Goal: Task Accomplishment & Management: Use online tool/utility

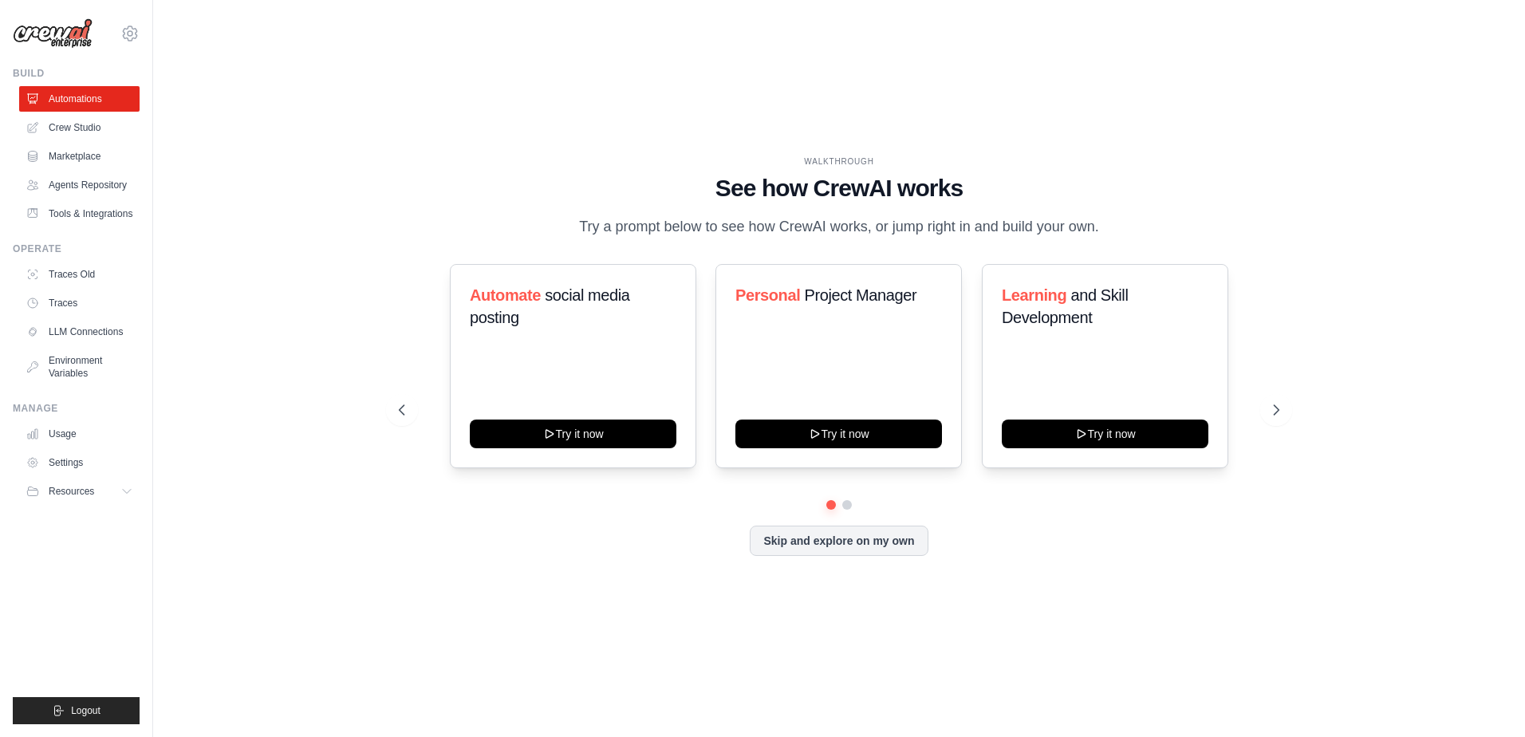
click at [286, 260] on div "WALKTHROUGH See how [PERSON_NAME] works Try a prompt below to see how [PERSON_N…" at bounding box center [839, 368] width 1321 height 705
click at [75, 131] on link "Crew Studio" at bounding box center [81, 128] width 120 height 26
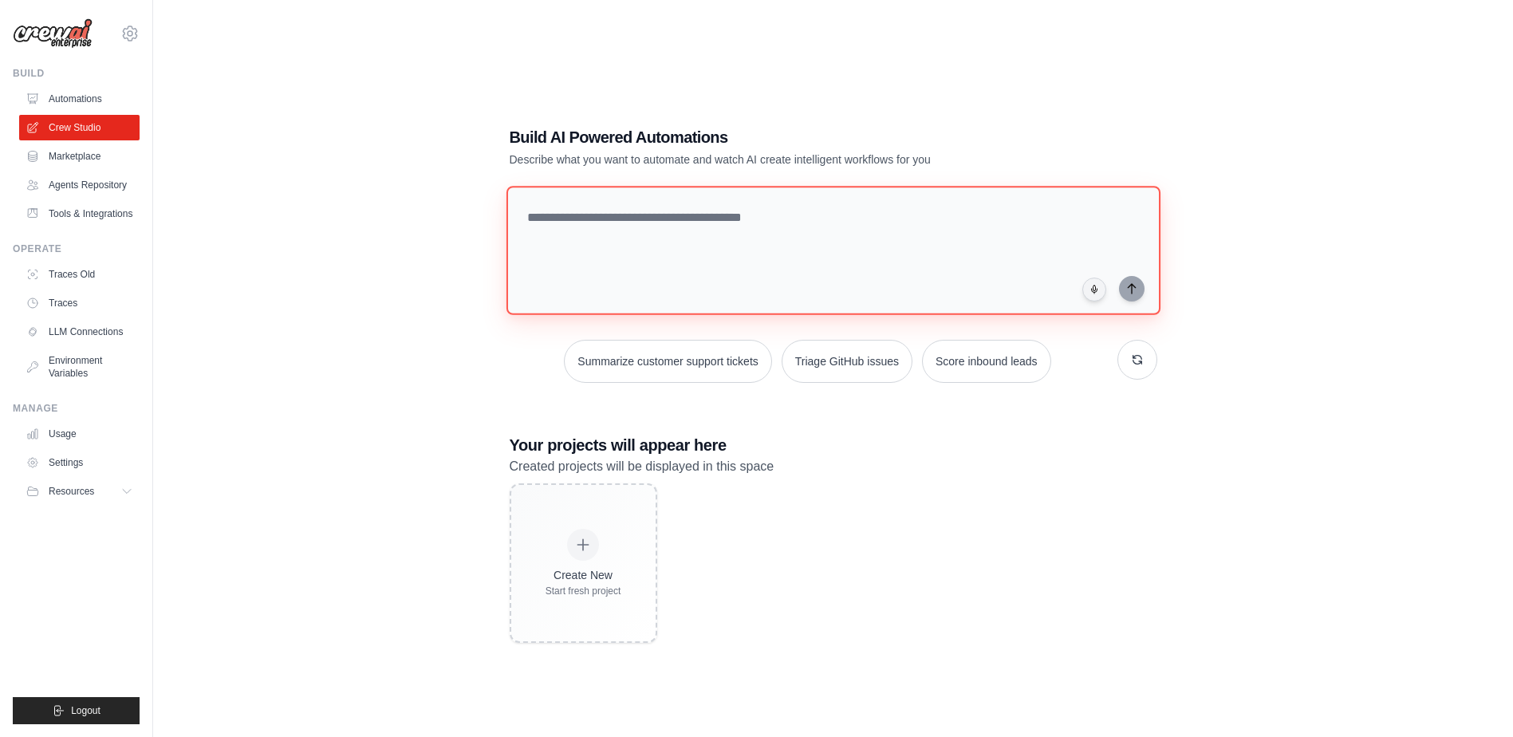
click at [674, 232] on textarea at bounding box center [833, 250] width 654 height 129
click at [643, 240] on textarea at bounding box center [833, 250] width 654 height 129
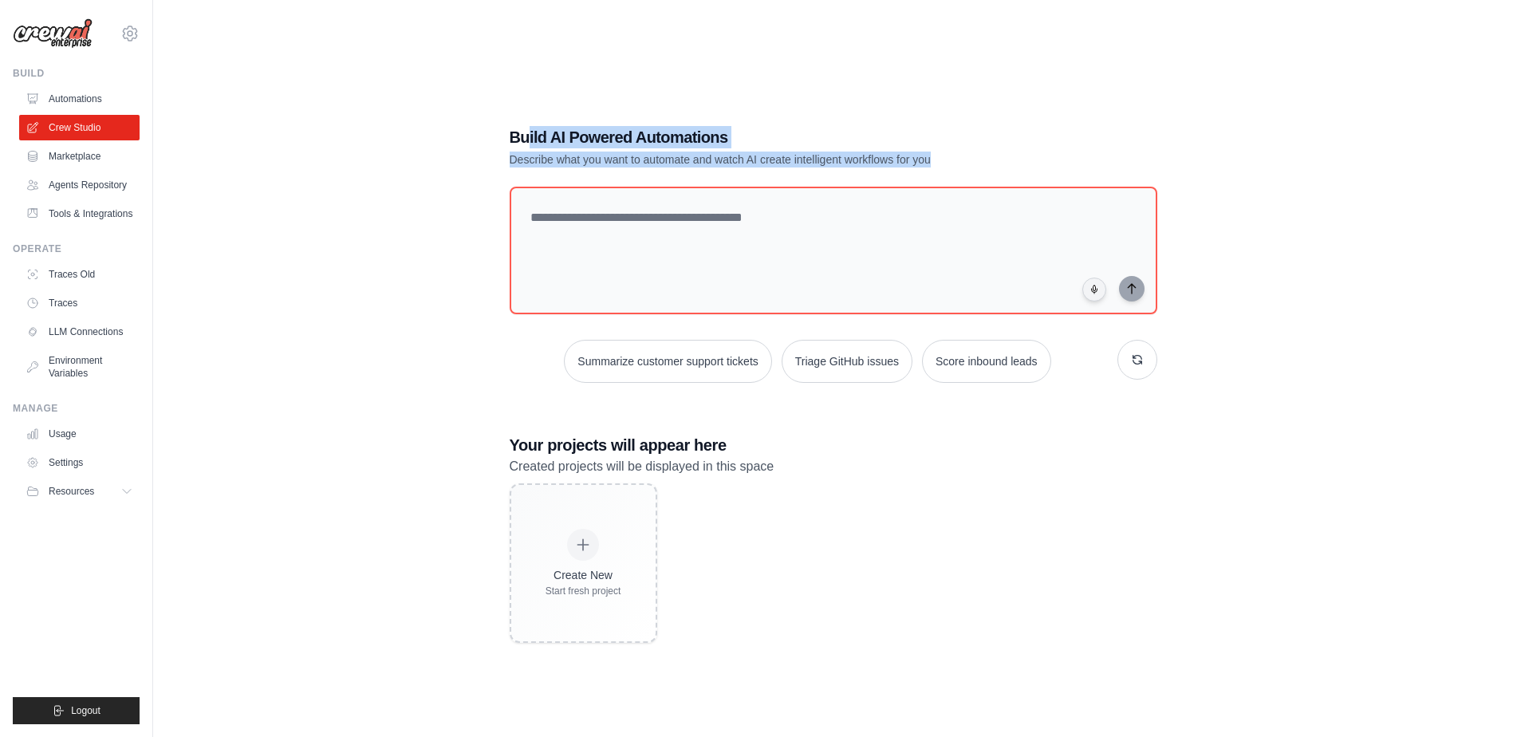
drag, startPoint x: 530, startPoint y: 135, endPoint x: 1040, endPoint y: 157, distance: 511.0
click at [1040, 157] on div "Build AI Powered Automations Describe what you want to automate and watch AI cr…" at bounding box center [778, 146] width 536 height 41
click at [1040, 156] on p "Describe what you want to automate and watch AI create intelligent workflows fo…" at bounding box center [778, 160] width 536 height 16
drag, startPoint x: 1004, startPoint y: 156, endPoint x: 468, endPoint y: 140, distance: 536.3
click at [468, 140] on div "Build AI Powered Automations Describe what you want to automate and watch AI cr…" at bounding box center [833, 384] width 1309 height 737
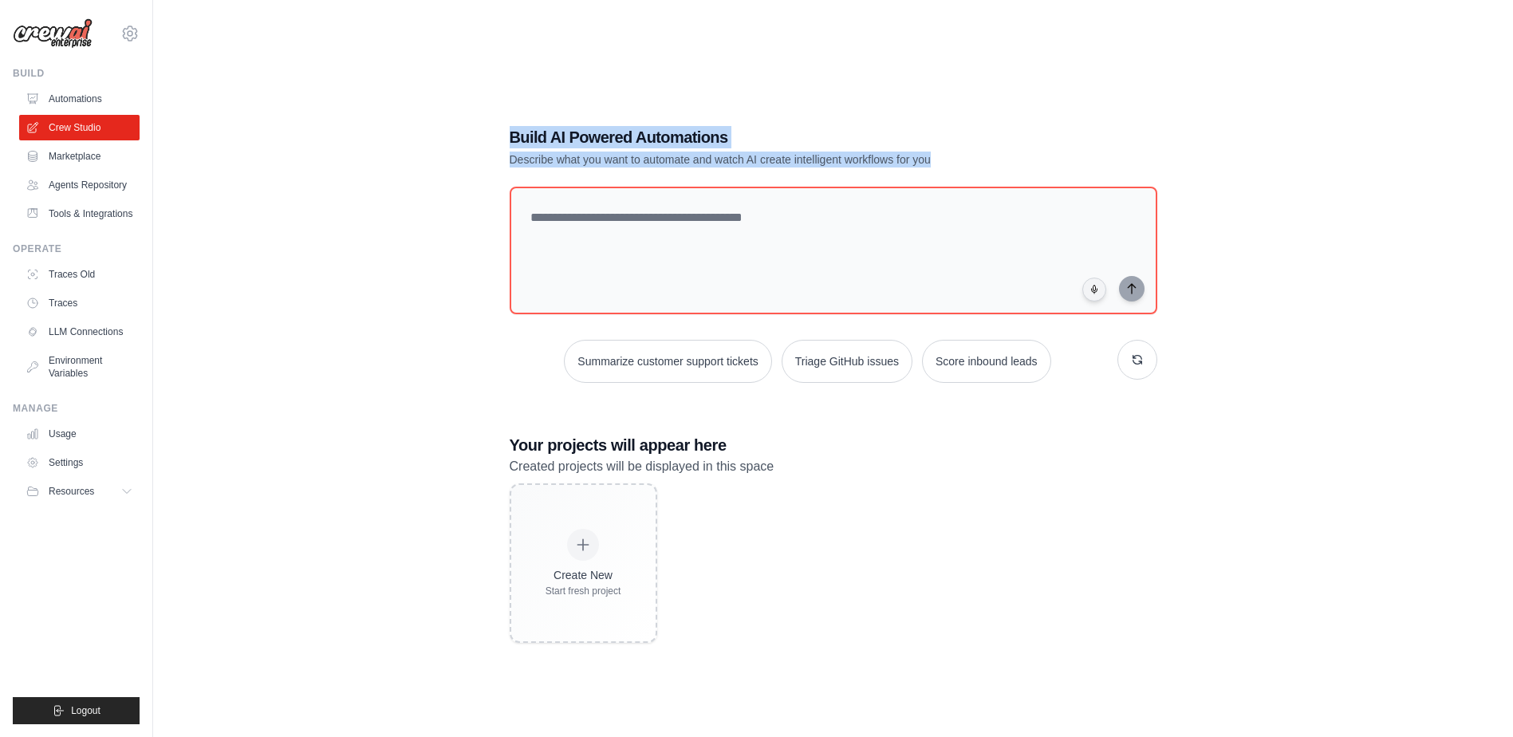
click at [468, 140] on div "Build AI Powered Automations Describe what you want to automate and watch AI cr…" at bounding box center [833, 384] width 1309 height 737
drag, startPoint x: 468, startPoint y: 140, endPoint x: 1050, endPoint y: 148, distance: 581.5
click at [1050, 148] on div "Build AI Powered Automations Describe what you want to automate and watch AI cr…" at bounding box center [833, 384] width 1309 height 737
click at [1050, 148] on div "Build AI Powered Automations Describe what you want to automate and watch AI cr…" at bounding box center [834, 146] width 648 height 41
drag, startPoint x: 993, startPoint y: 156, endPoint x: 427, endPoint y: 139, distance: 566.6
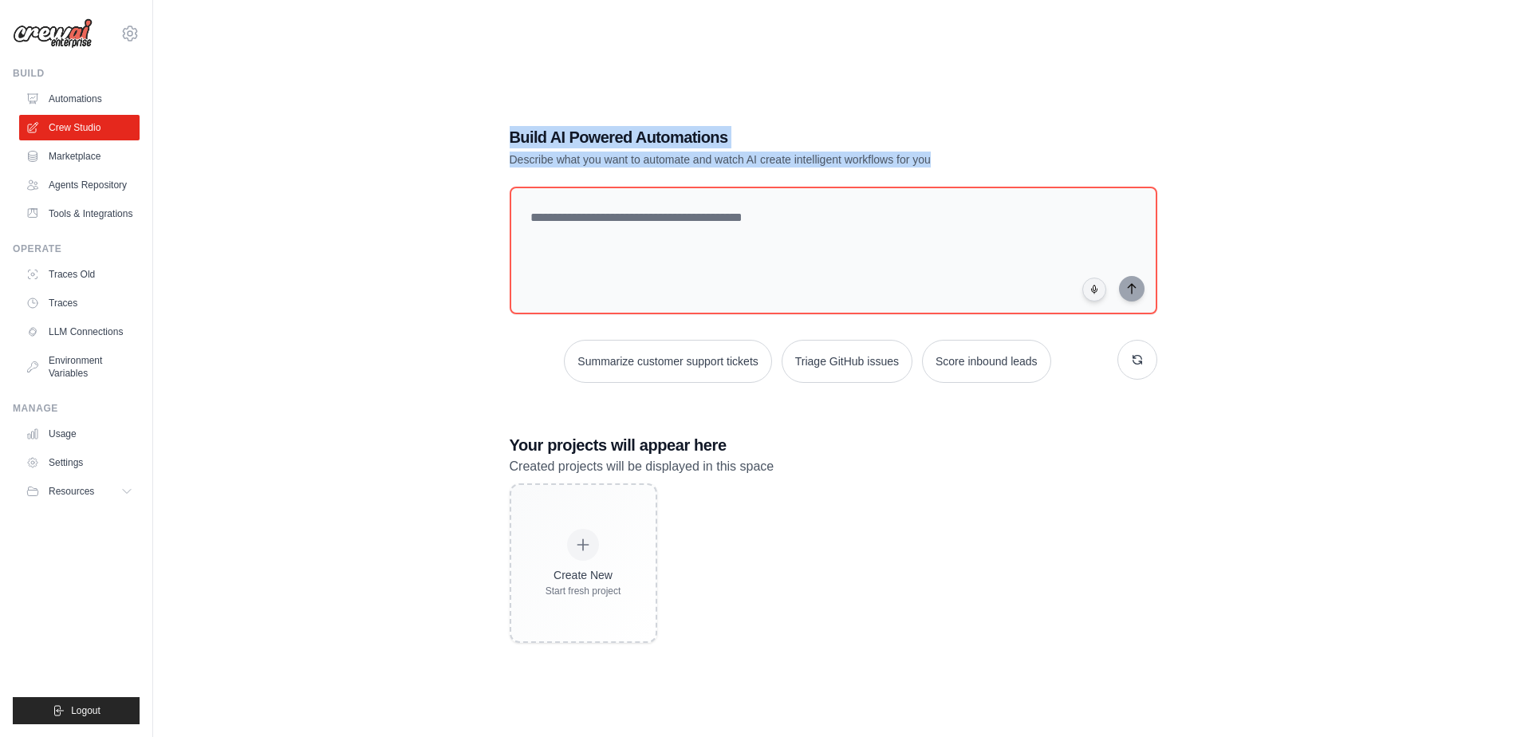
click at [427, 139] on div "Build AI Powered Automations Describe what you want to automate and watch AI cr…" at bounding box center [833, 384] width 1309 height 737
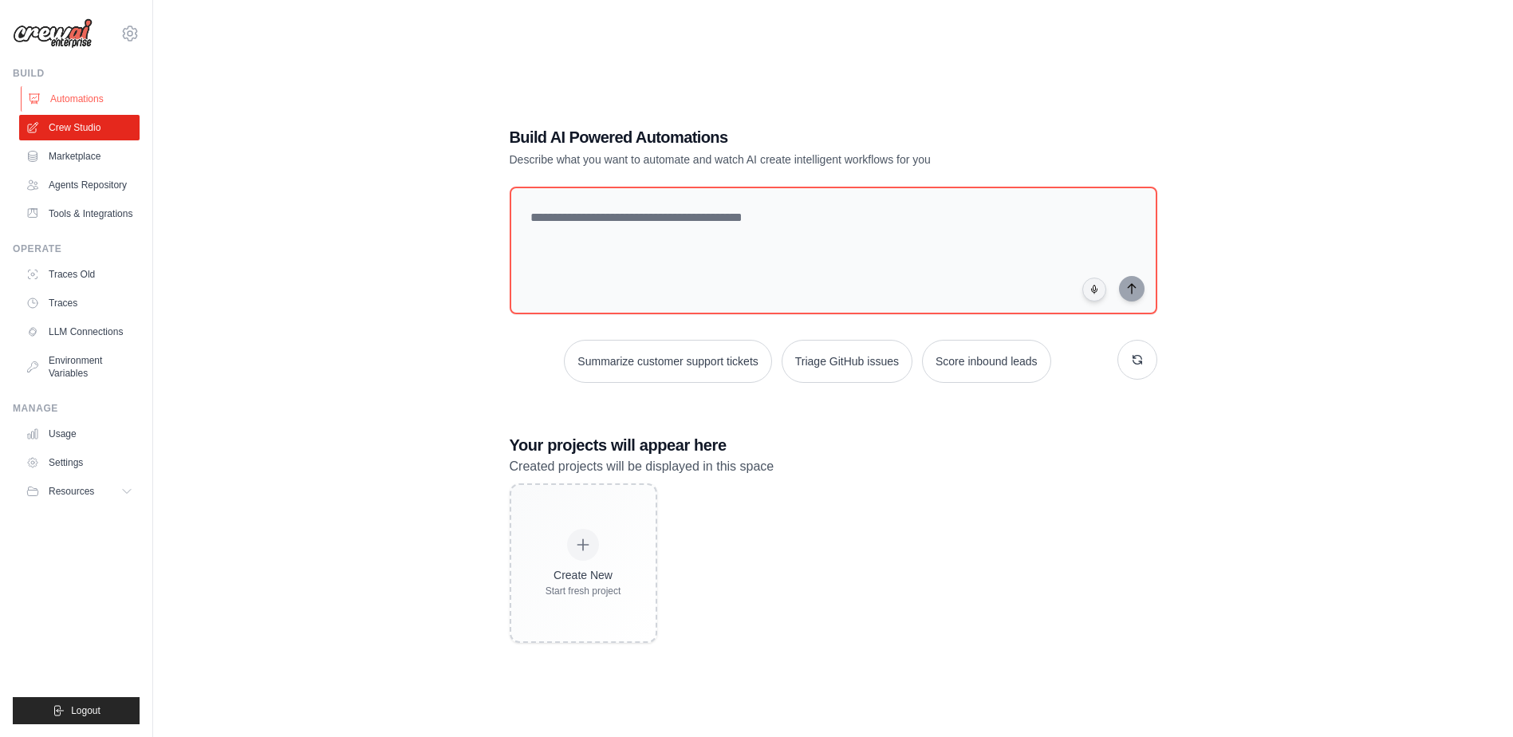
click at [77, 99] on link "Automations" at bounding box center [81, 99] width 120 height 26
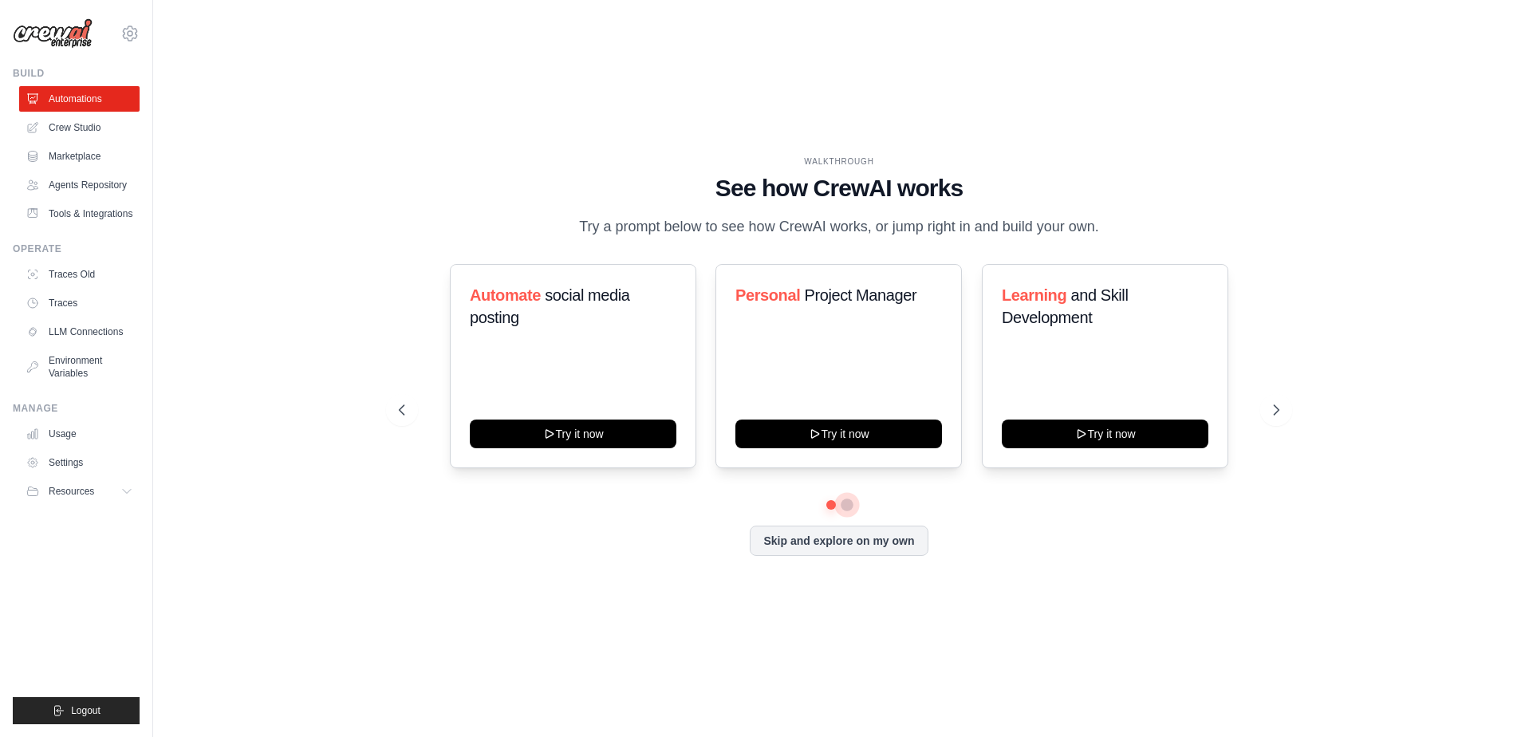
click at [844, 511] on button at bounding box center [847, 505] width 13 height 13
click at [1279, 415] on icon at bounding box center [1278, 410] width 5 height 10
click at [75, 160] on link "Marketplace" at bounding box center [81, 157] width 120 height 26
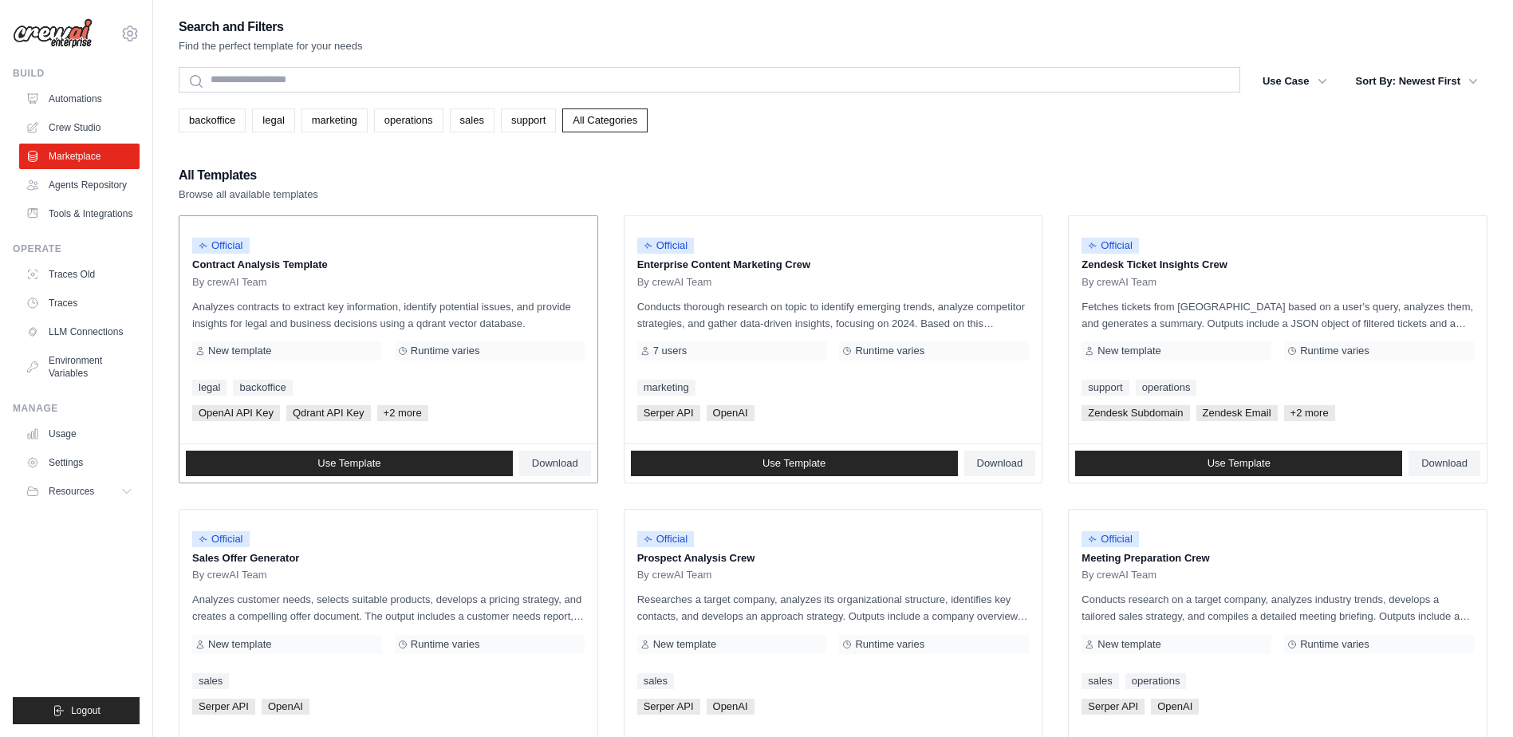
drag, startPoint x: 224, startPoint y: 265, endPoint x: 349, endPoint y: 260, distance: 124.5
click at [349, 260] on p "Contract Analysis Template" at bounding box center [388, 265] width 392 height 16
drag, startPoint x: 633, startPoint y: 263, endPoint x: 859, endPoint y: 268, distance: 225.8
click at [859, 268] on div "Official Enterprise Content Marketing Crew By crewAI Team Conducts thorough res…" at bounding box center [834, 329] width 418 height 227
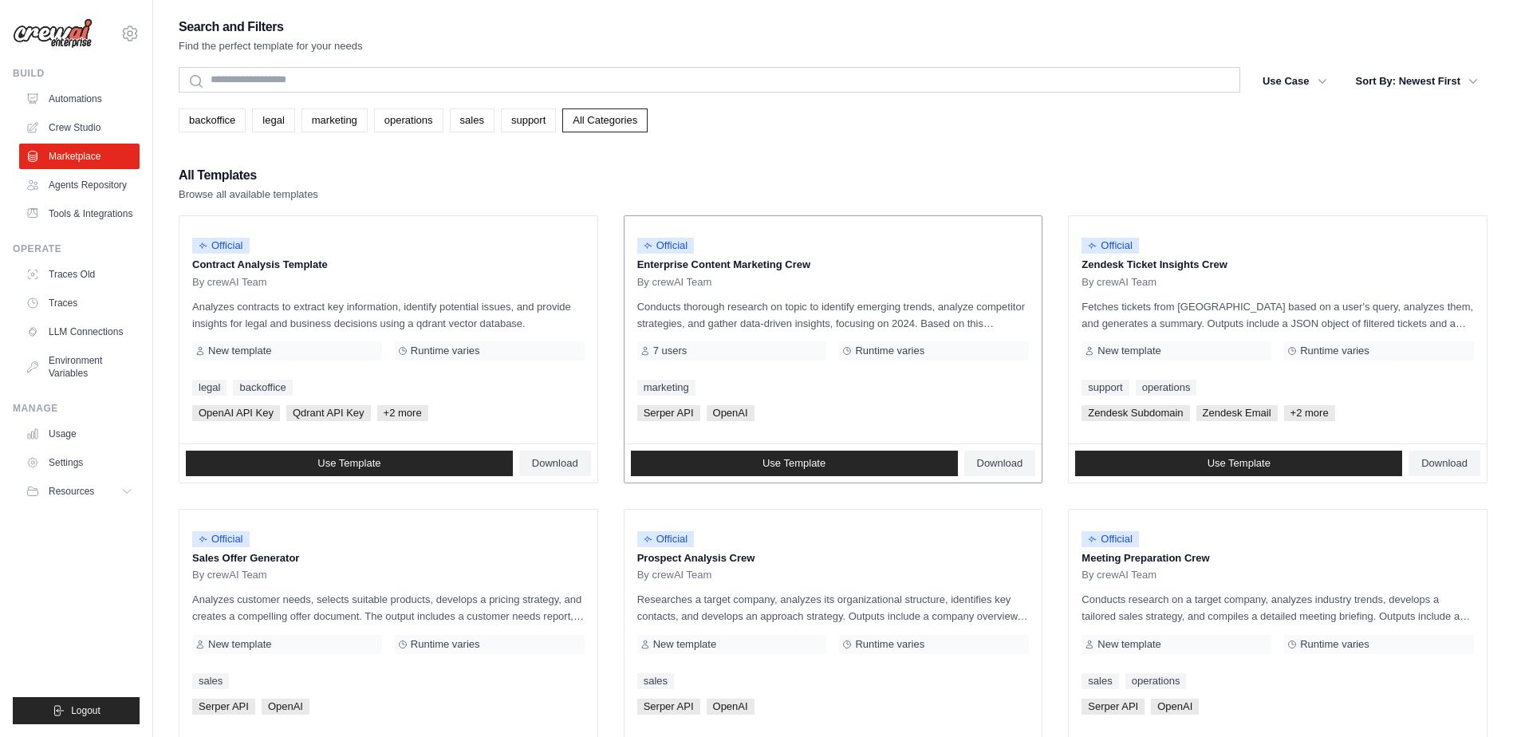
click at [859, 268] on p "Enterprise Content Marketing Crew" at bounding box center [833, 265] width 392 height 16
drag, startPoint x: 838, startPoint y: 268, endPoint x: 1287, endPoint y: 260, distance: 449.1
click at [1287, 260] on p "Zendesk Ticket Insights Crew" at bounding box center [1278, 265] width 392 height 16
click at [263, 125] on link "legal" at bounding box center [273, 120] width 42 height 24
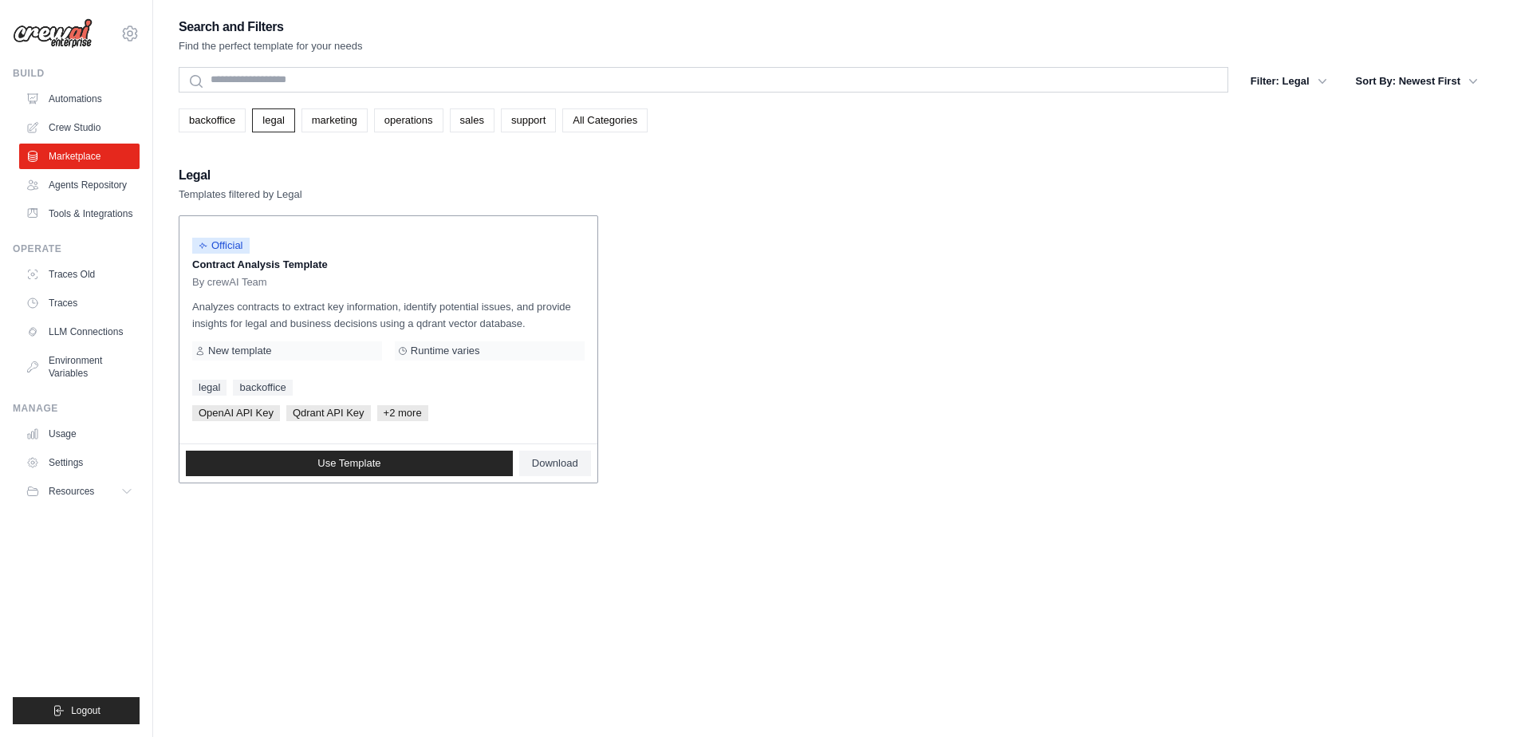
drag, startPoint x: 194, startPoint y: 266, endPoint x: 373, endPoint y: 264, distance: 178.7
click at [373, 264] on p "Contract Analysis Template" at bounding box center [388, 265] width 392 height 16
drag, startPoint x: 303, startPoint y: 266, endPoint x: 338, endPoint y: 275, distance: 36.4
click at [338, 275] on div "Official Contract Analysis Template By crewAI Team" at bounding box center [388, 259] width 392 height 60
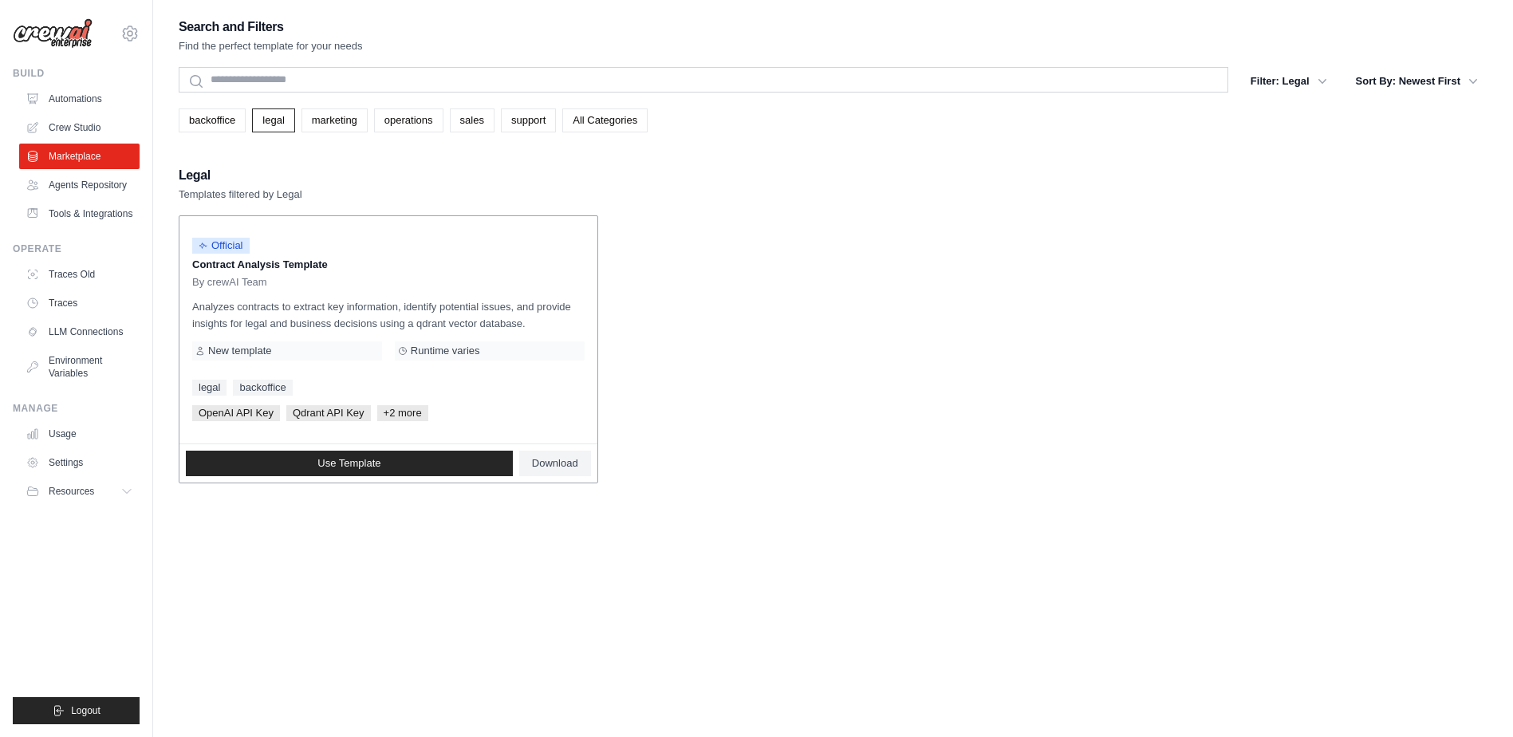
click at [341, 276] on div "By crewAI Team" at bounding box center [388, 282] width 392 height 13
click at [442, 467] on link "Use Template" at bounding box center [349, 464] width 327 height 26
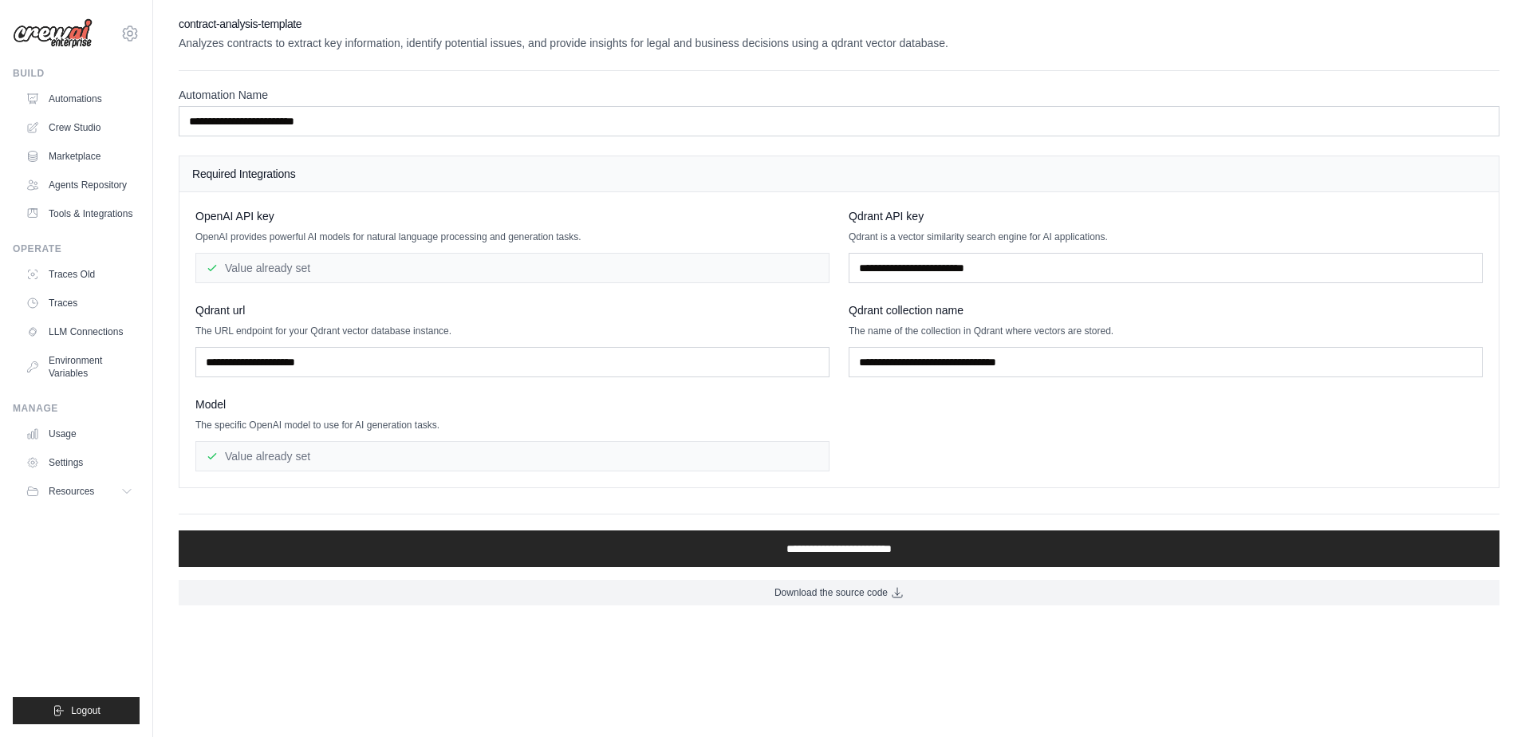
click at [339, 274] on div "Value already set" at bounding box center [512, 268] width 634 height 30
click at [283, 266] on div "Value already set" at bounding box center [512, 268] width 634 height 30
drag, startPoint x: 216, startPoint y: 236, endPoint x: 646, endPoint y: 238, distance: 429.9
click at [646, 238] on p "OpenAI provides powerful AI models for natural language processing and generati…" at bounding box center [512, 237] width 634 height 13
drag, startPoint x: 646, startPoint y: 238, endPoint x: 600, endPoint y: 247, distance: 47.1
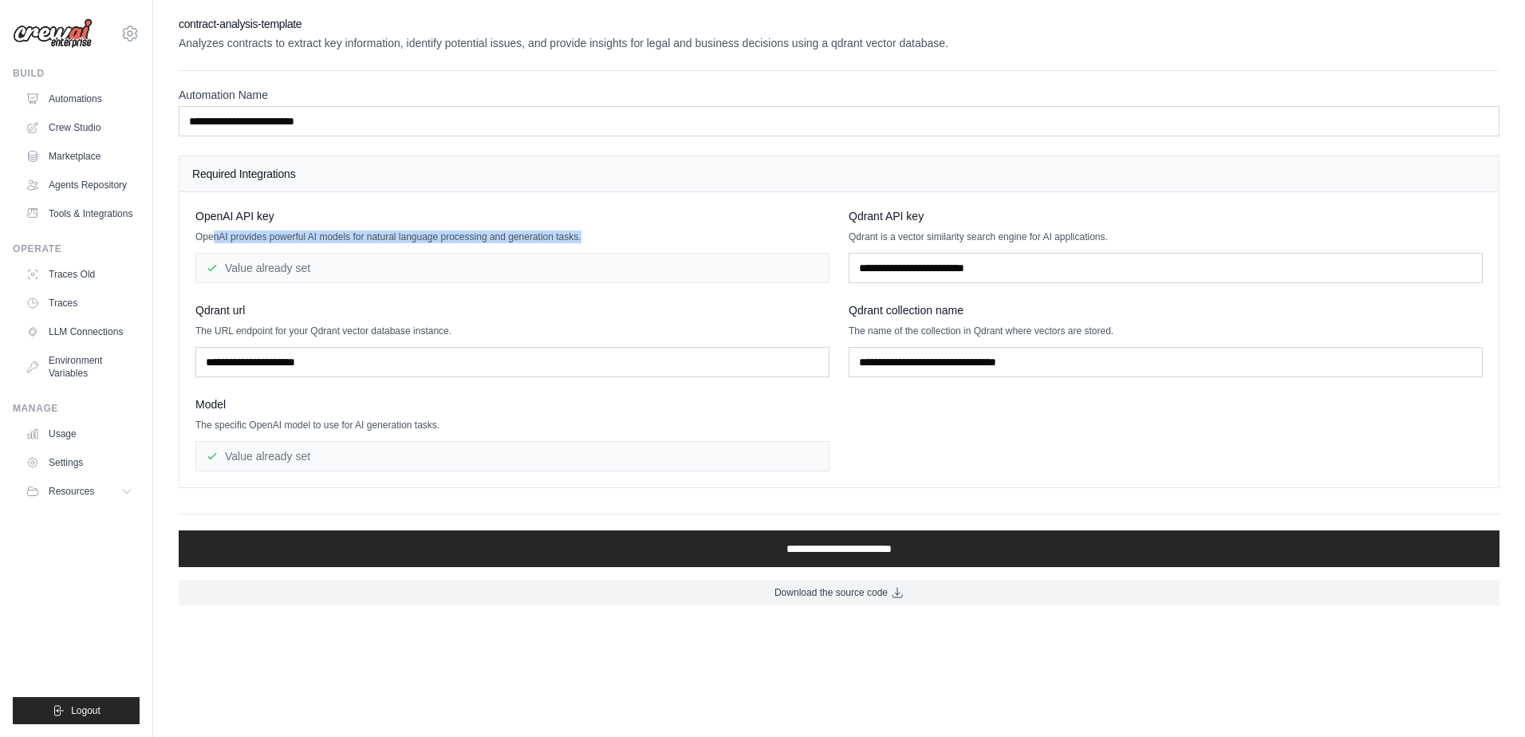
click at [631, 240] on p "OpenAI provides powerful AI models for natural language processing and generati…" at bounding box center [512, 237] width 634 height 13
click at [402, 269] on div "Value already set" at bounding box center [512, 268] width 634 height 30
click at [286, 273] on div "Value already set" at bounding box center [512, 268] width 634 height 30
drag, startPoint x: 261, startPoint y: 273, endPoint x: 372, endPoint y: 270, distance: 110.9
click at [372, 270] on div "Value already set" at bounding box center [512, 268] width 634 height 30
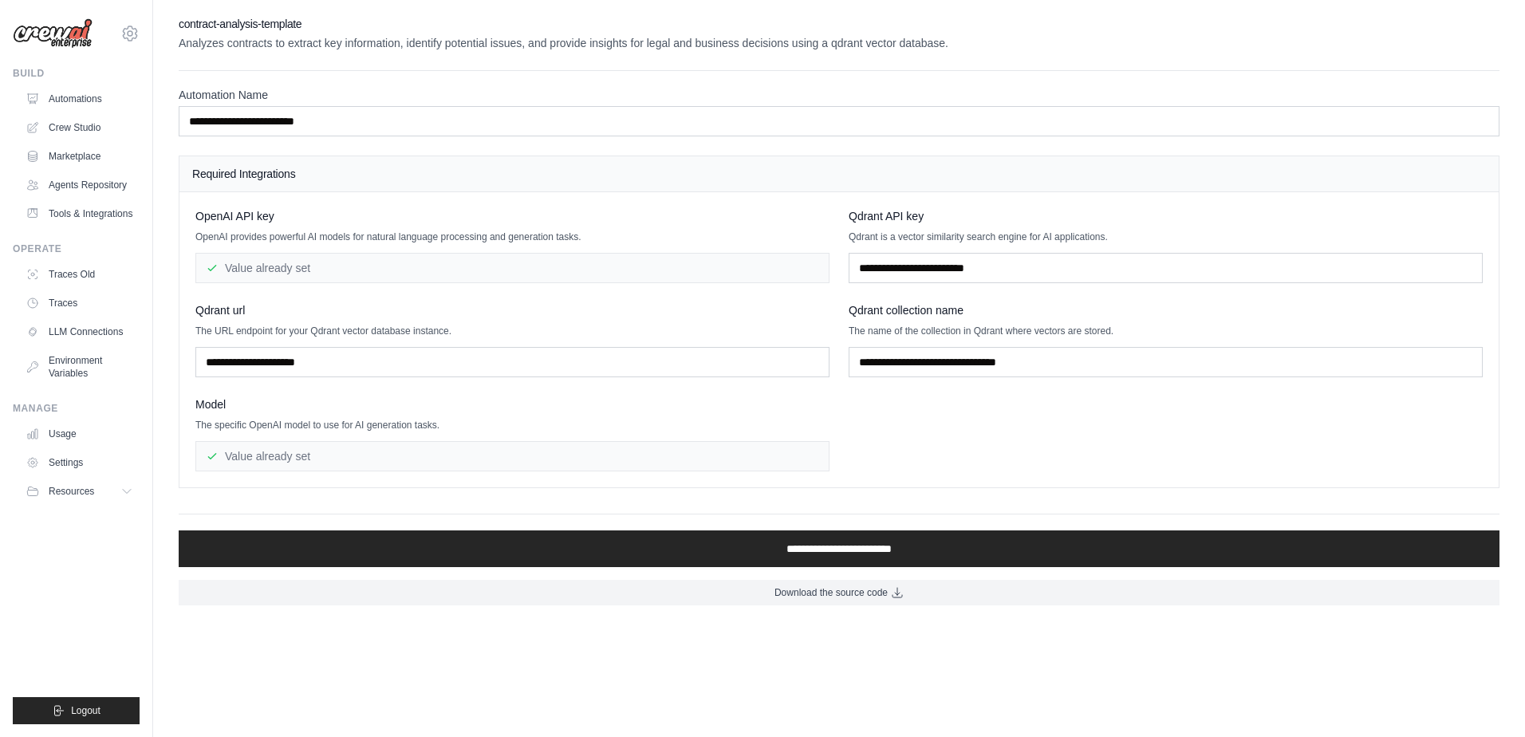
click at [372, 270] on div "Value already set" at bounding box center [512, 268] width 634 height 30
click at [337, 338] on div "Qdrant url The URL endpoint for your Qdrant vector database instance." at bounding box center [512, 339] width 634 height 75
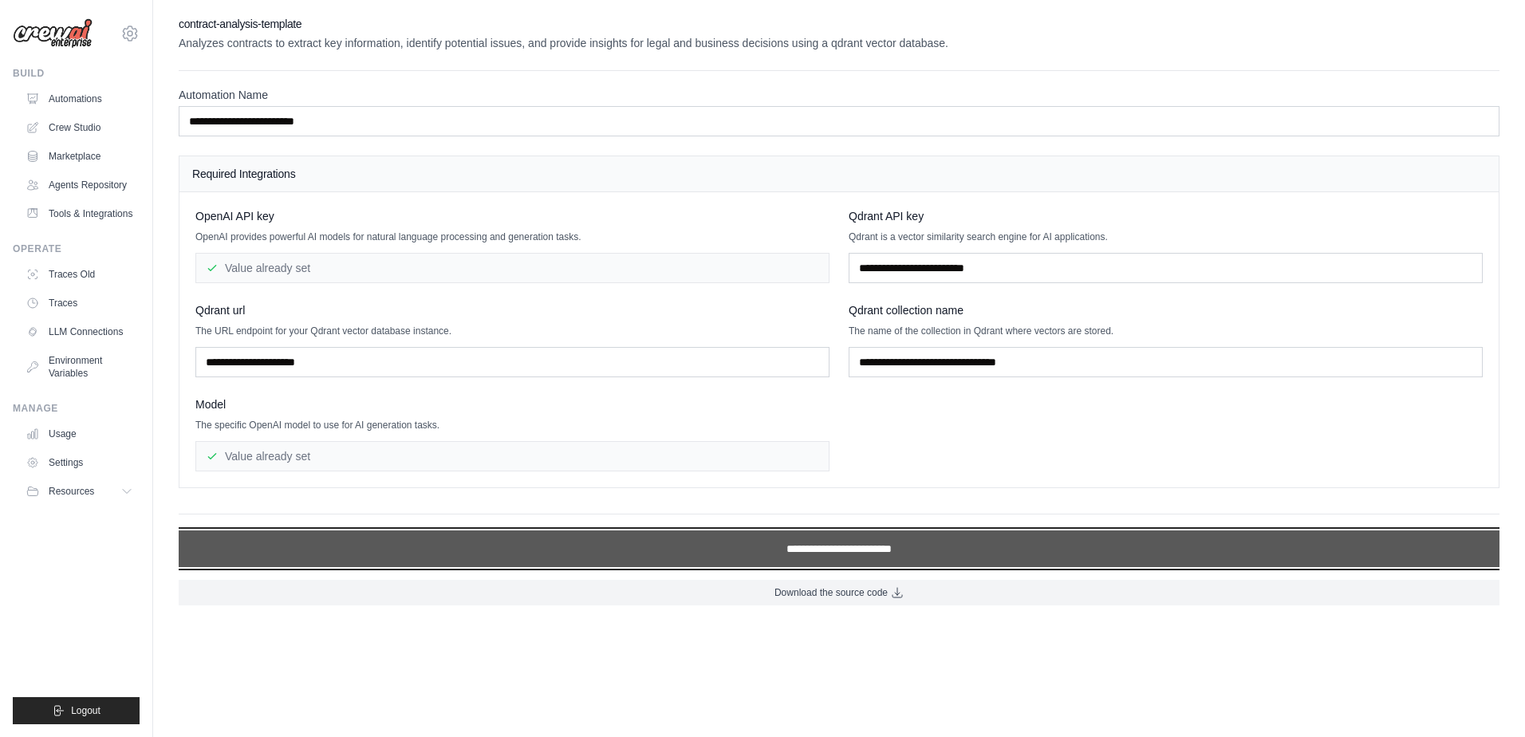
click at [896, 544] on input "**********" at bounding box center [839, 548] width 1321 height 37
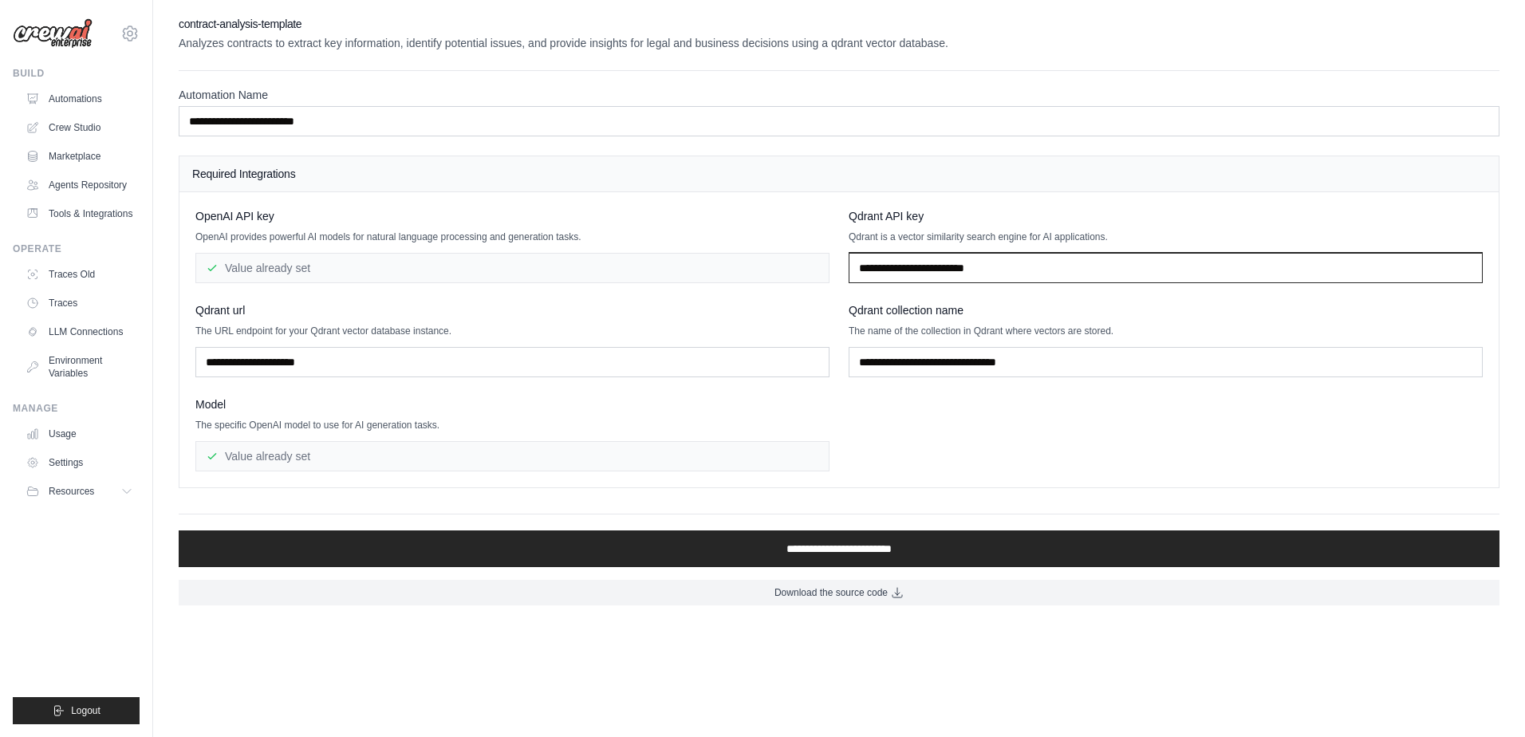
click at [1039, 282] on input "text" at bounding box center [1166, 268] width 634 height 30
click at [1043, 274] on input "text" at bounding box center [1166, 268] width 634 height 30
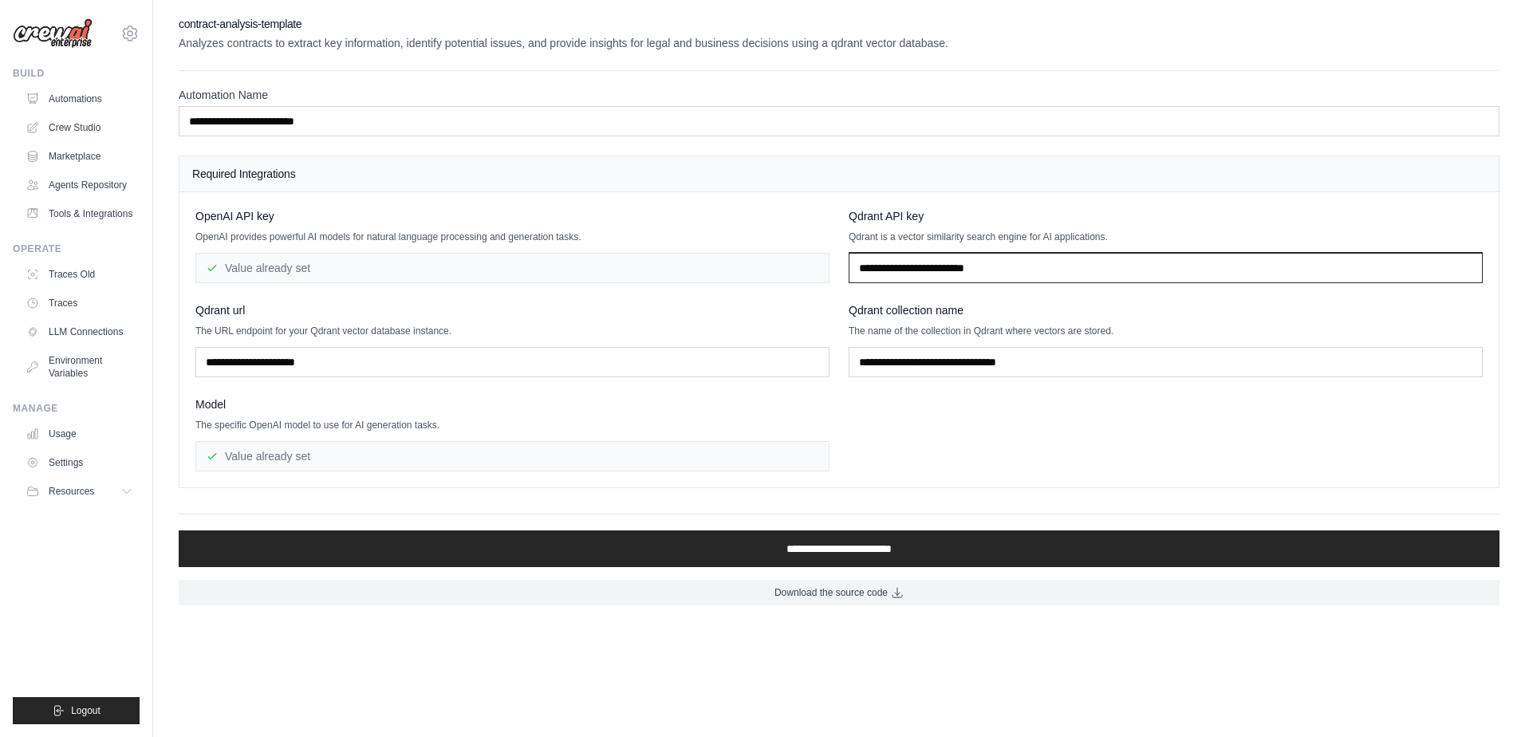
click at [1043, 274] on input "text" at bounding box center [1166, 268] width 634 height 30
click at [522, 144] on div "**********" at bounding box center [839, 279] width 1321 height 418
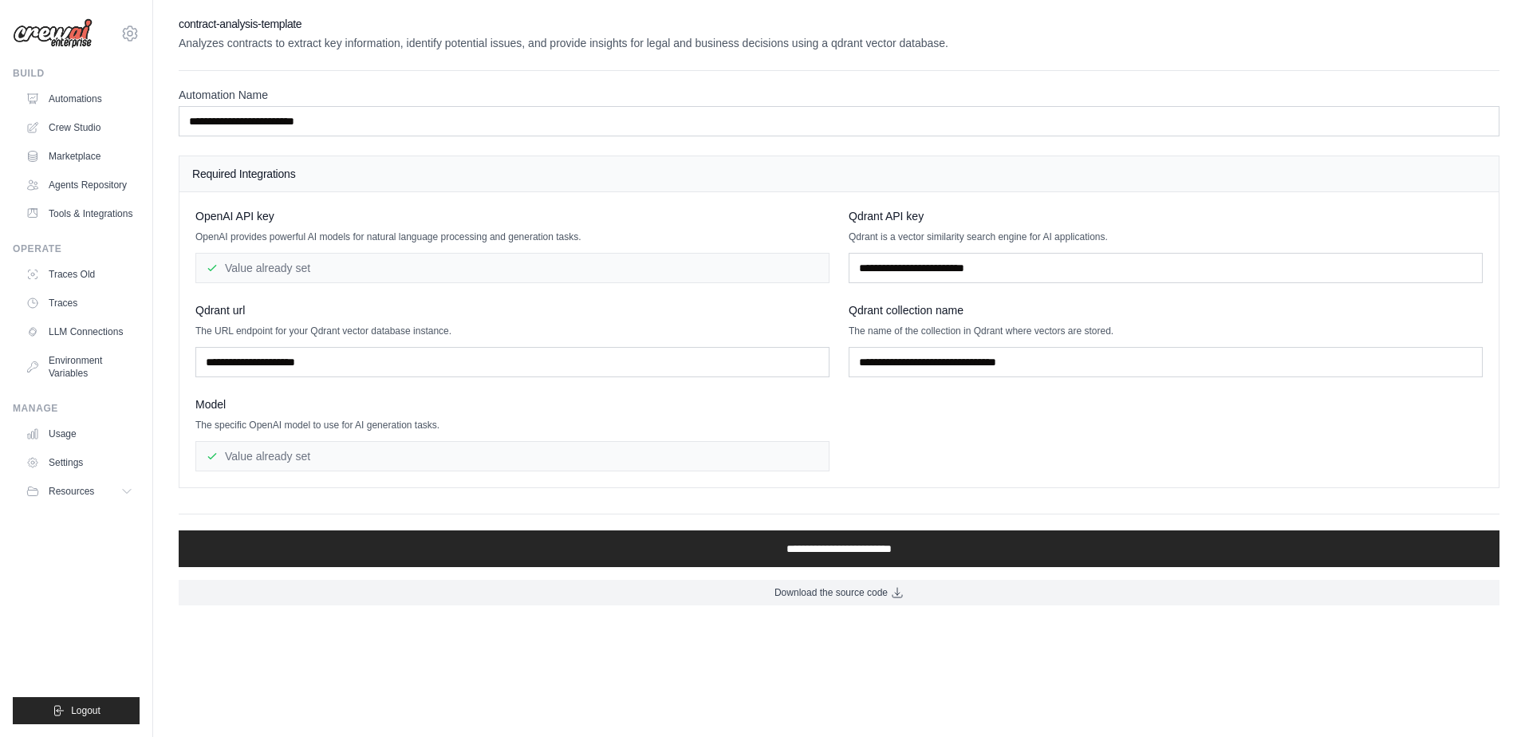
click at [508, 162] on div "Required Integrations" at bounding box center [838, 174] width 1319 height 36
click at [93, 215] on link "Tools & Integrations" at bounding box center [81, 214] width 120 height 26
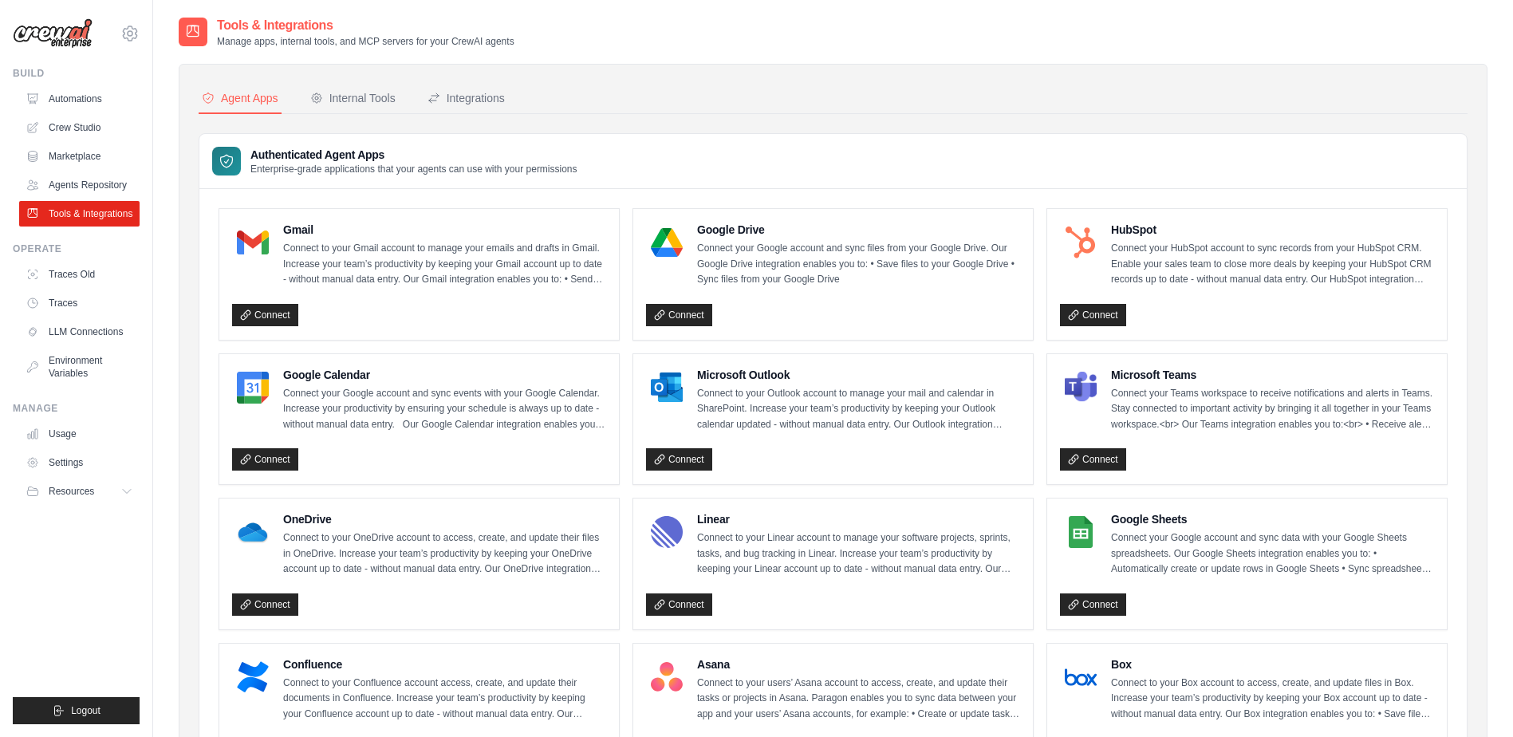
click at [76, 169] on ul "Automations Crew Studio Marketplace Agents Repository Tools & Integrations" at bounding box center [79, 156] width 120 height 140
click at [74, 180] on link "Agents Repository" at bounding box center [81, 185] width 120 height 26
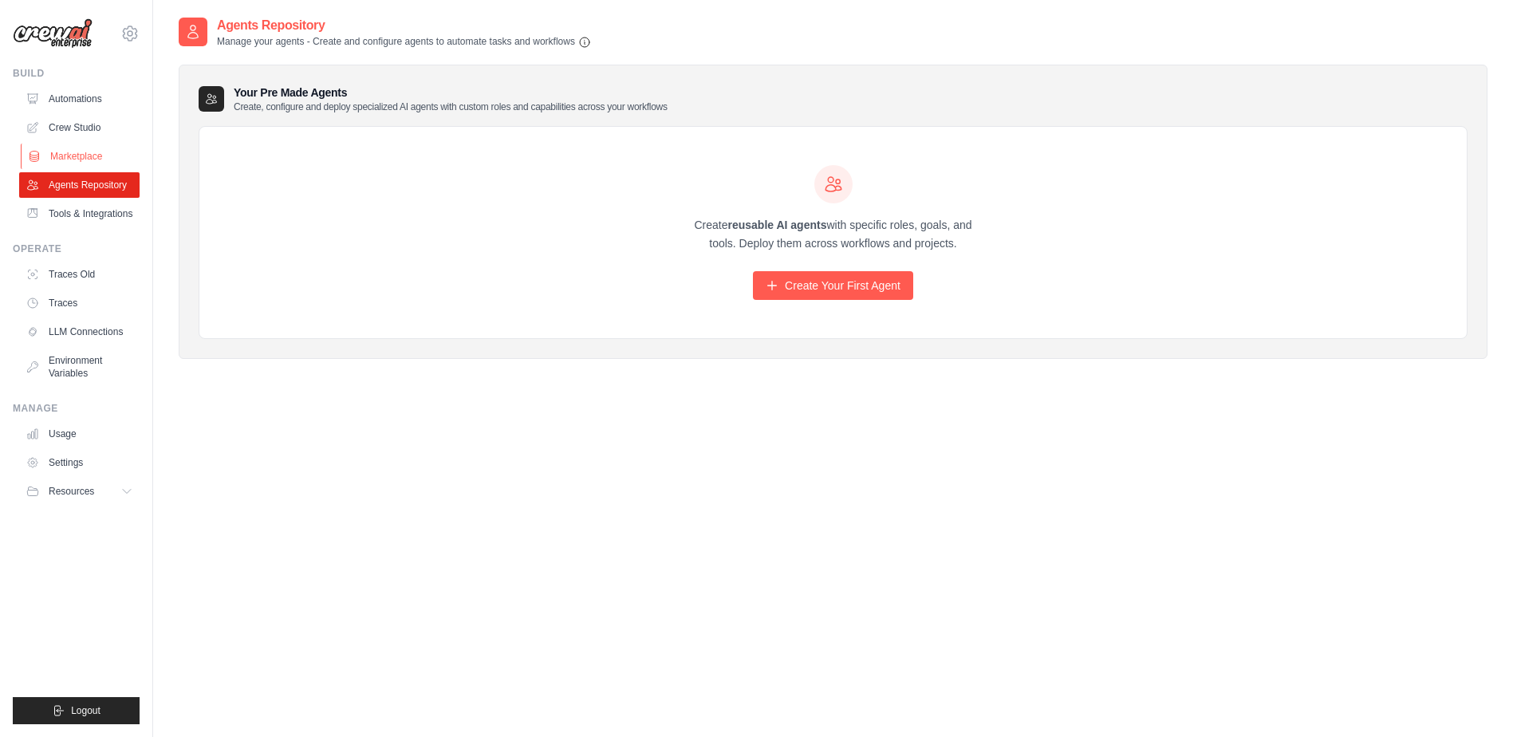
click at [75, 159] on link "Marketplace" at bounding box center [81, 157] width 120 height 26
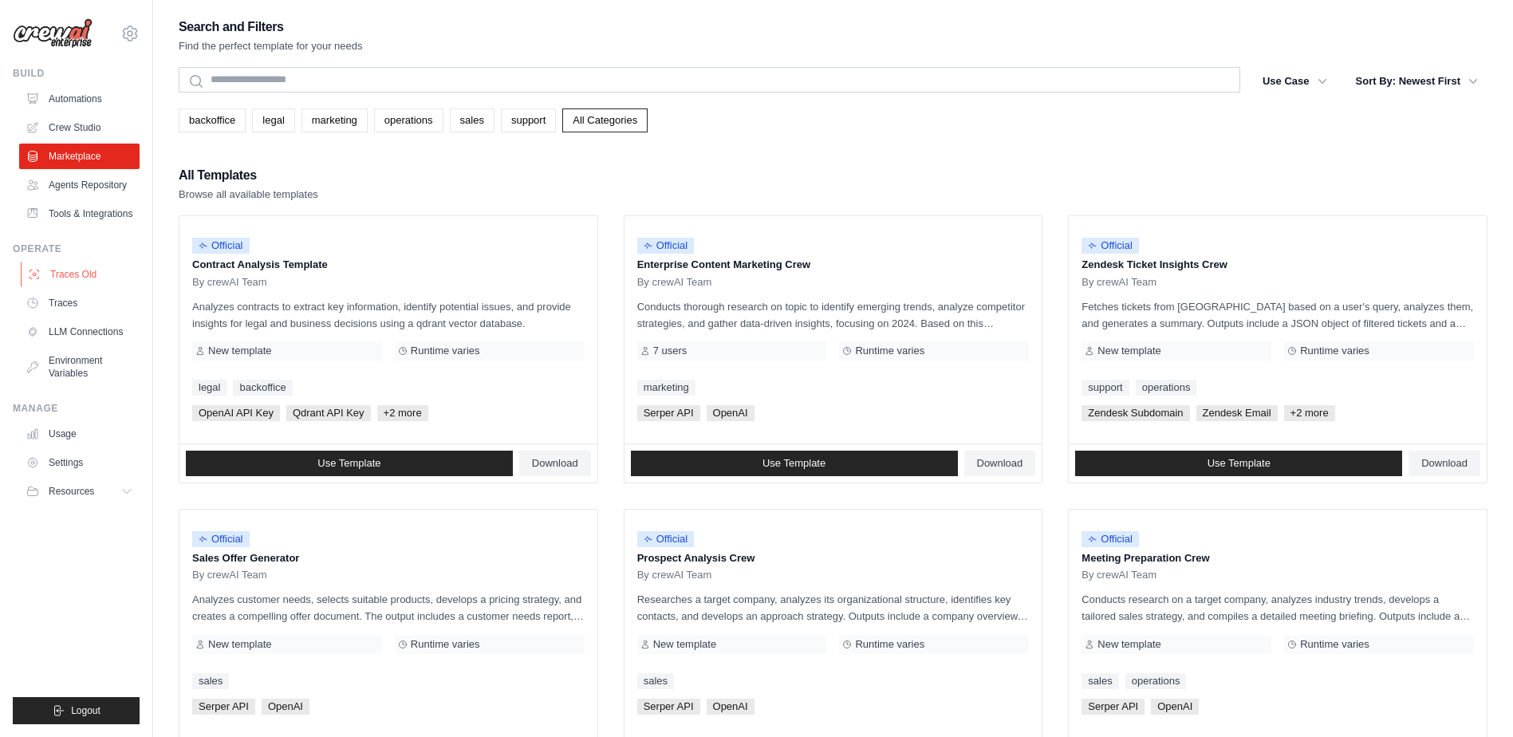
click at [73, 287] on link "Traces Old" at bounding box center [81, 275] width 120 height 26
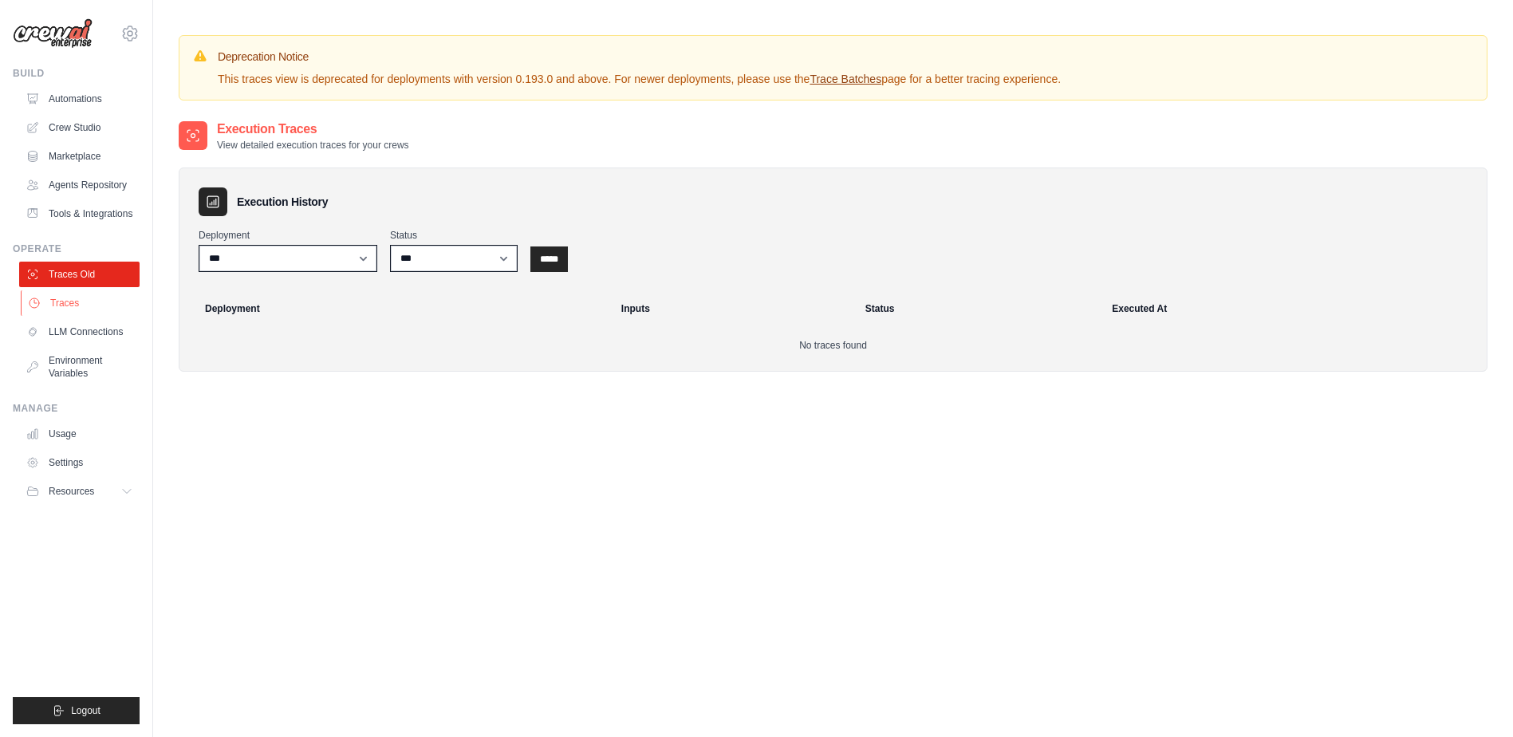
click at [71, 316] on link "Traces" at bounding box center [81, 303] width 120 height 26
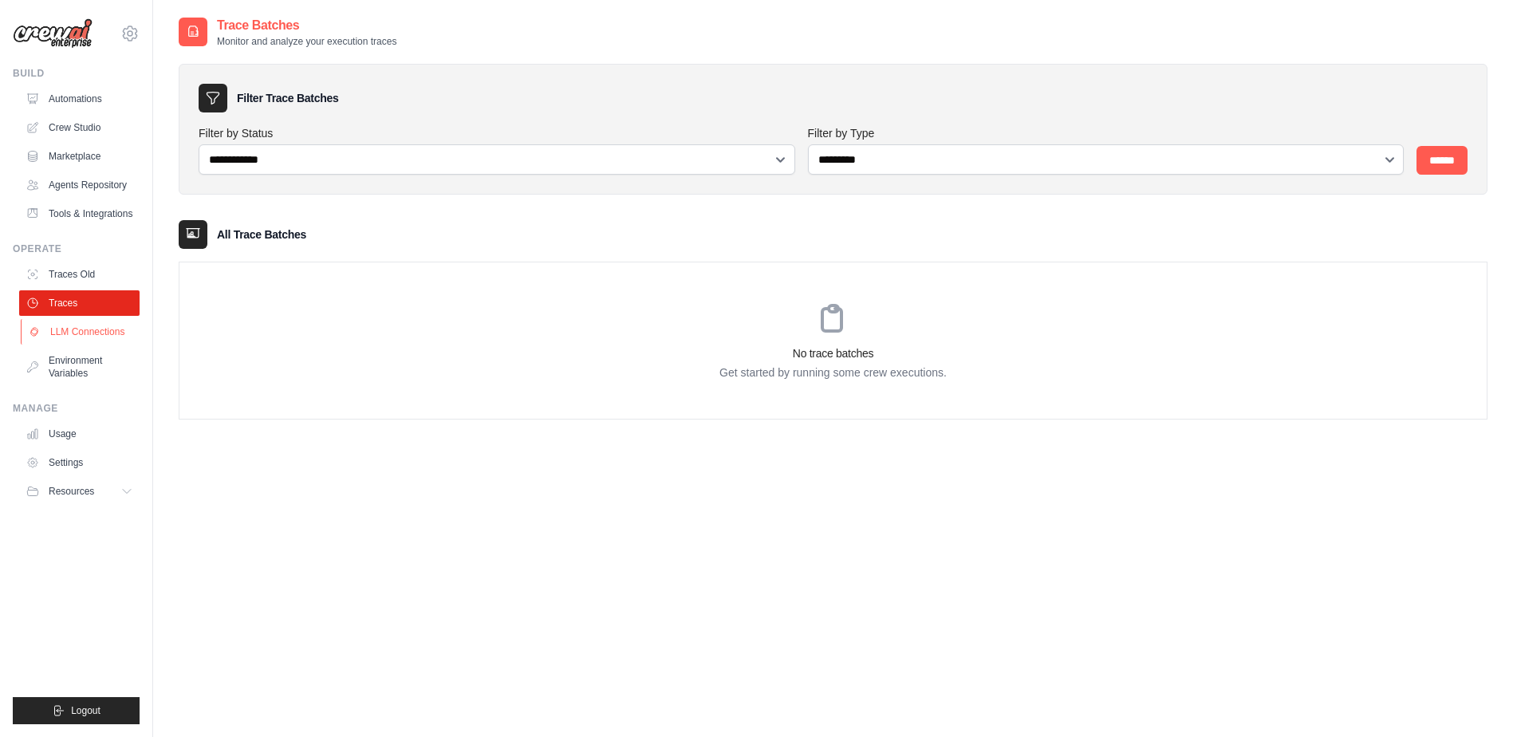
click at [83, 345] on link "LLM Connections" at bounding box center [81, 332] width 120 height 26
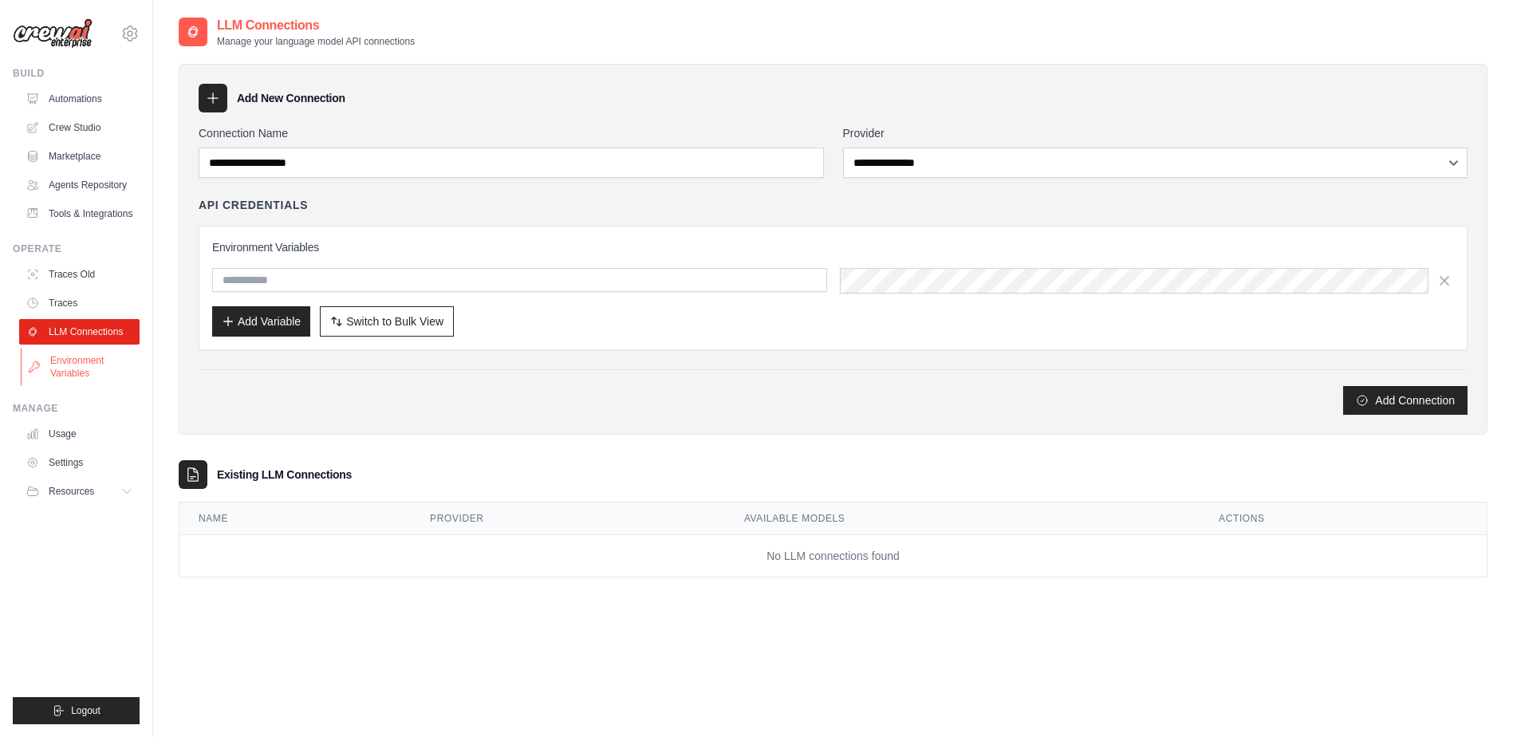
click at [81, 386] on link "Environment Variables" at bounding box center [81, 367] width 120 height 38
